Goal: Transaction & Acquisition: Purchase product/service

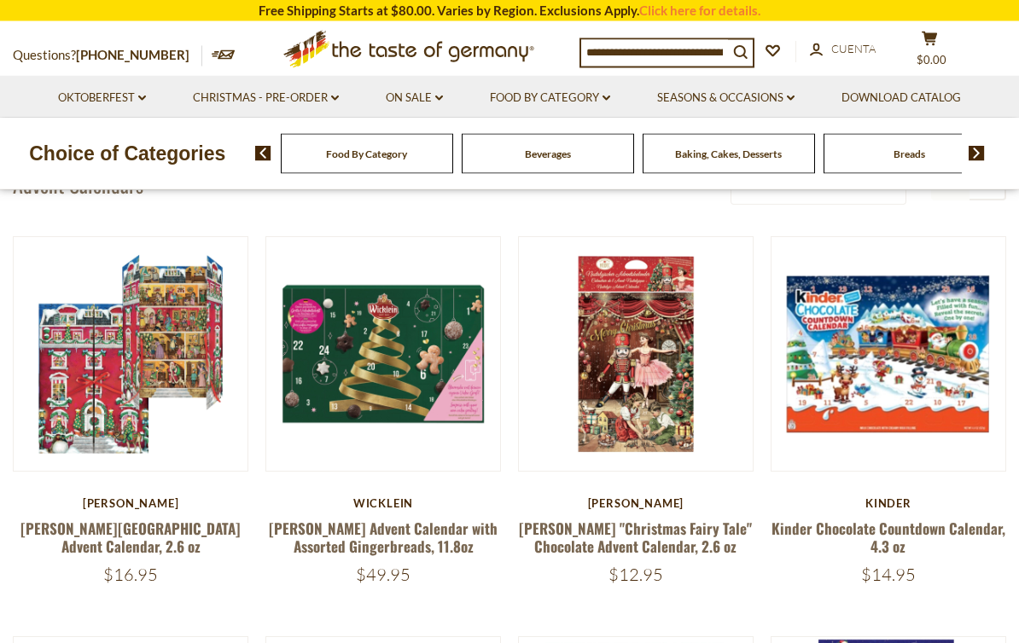
scroll to position [152, 0]
click at [680, 402] on link at bounding box center [636, 354] width 196 height 196
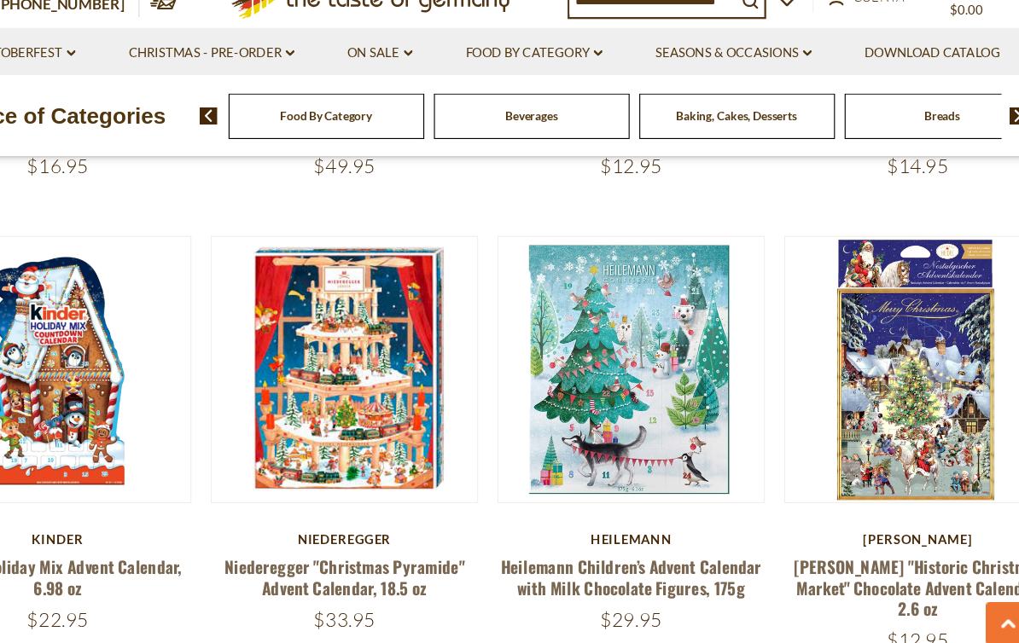
scroll to position [534, 0]
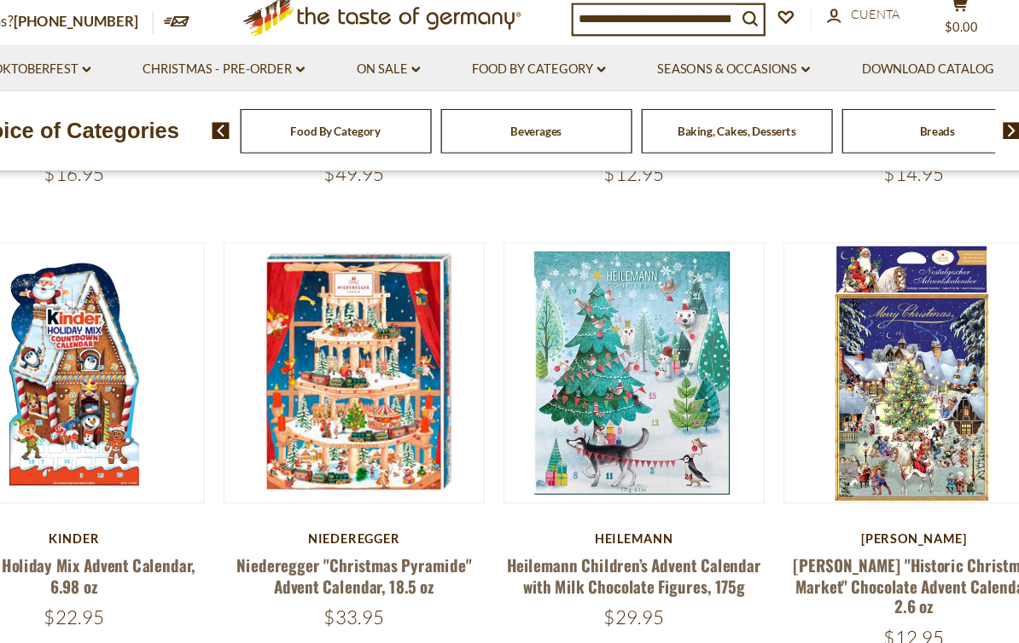
click at [606, 90] on button "Quick View" at bounding box center [635, 71] width 115 height 38
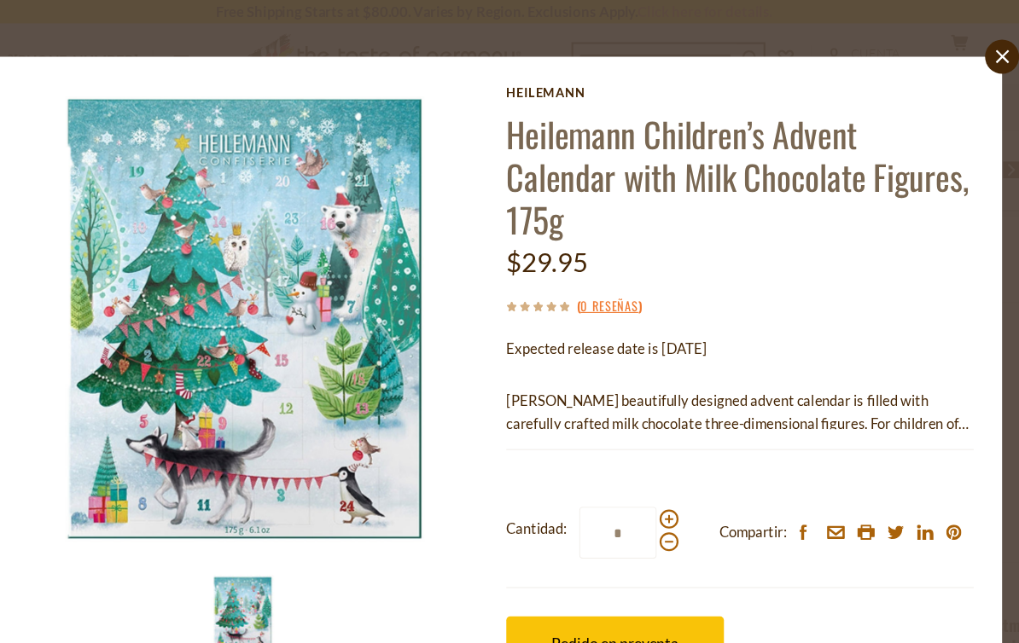
scroll to position [430, 0]
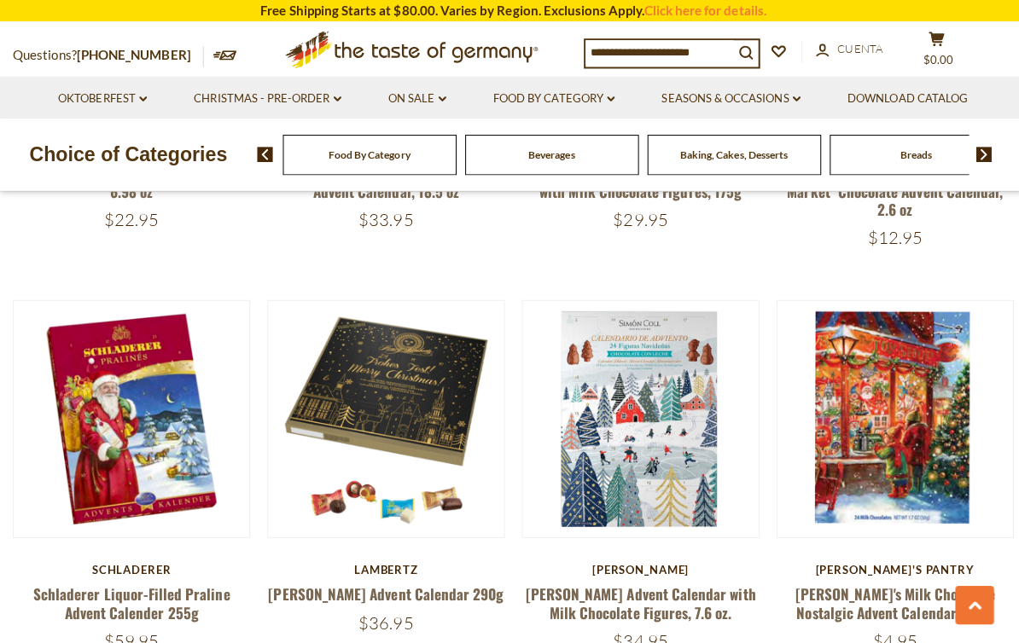
scroll to position [910, 0]
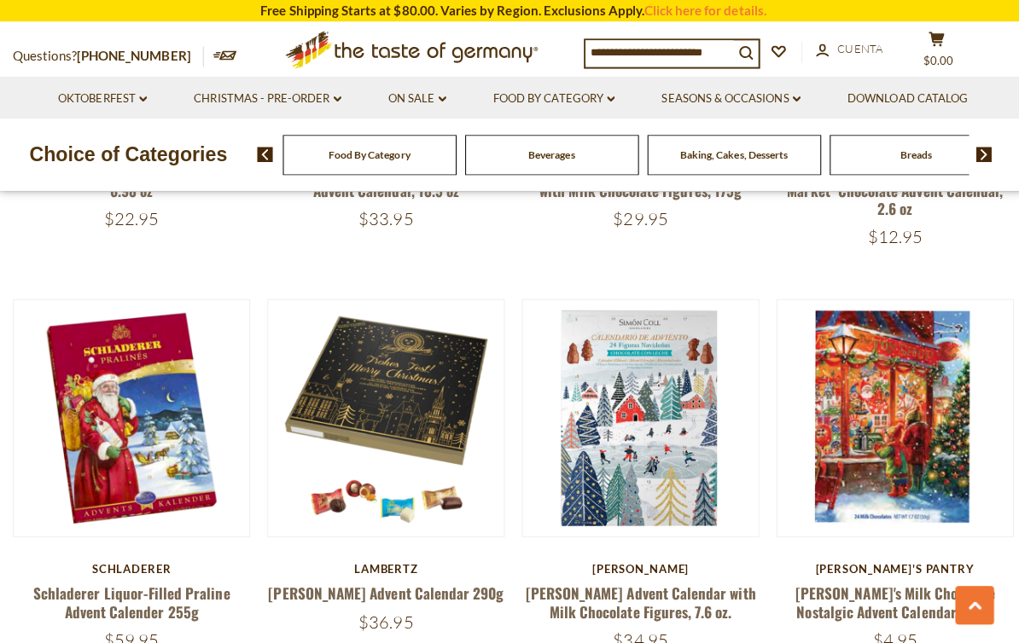
click at [443, 392] on link at bounding box center [383, 415] width 196 height 196
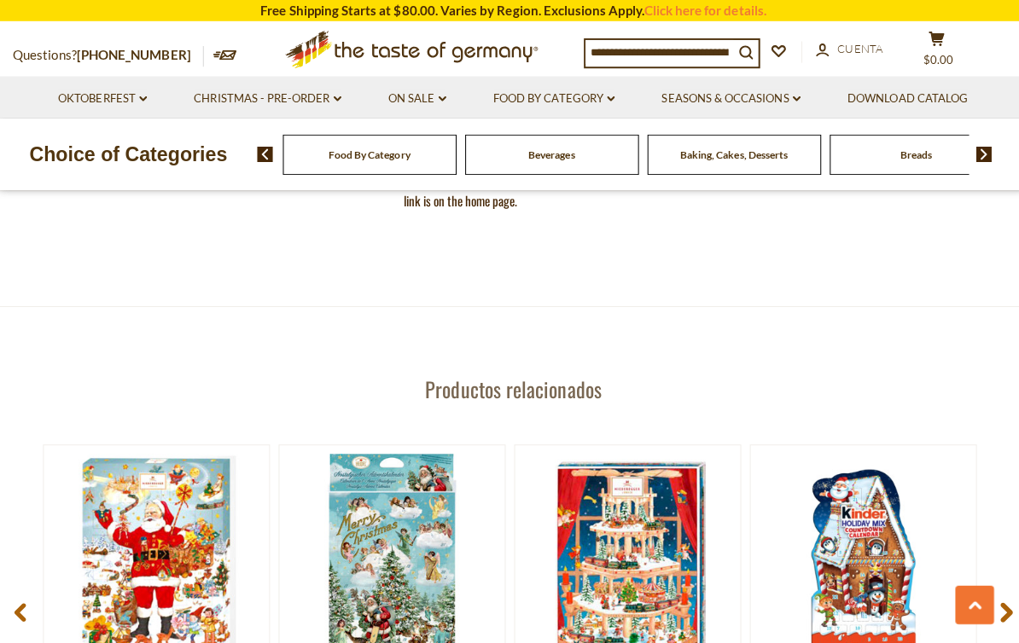
scroll to position [2062, 0]
